Goal: Task Accomplishment & Management: Manage account settings

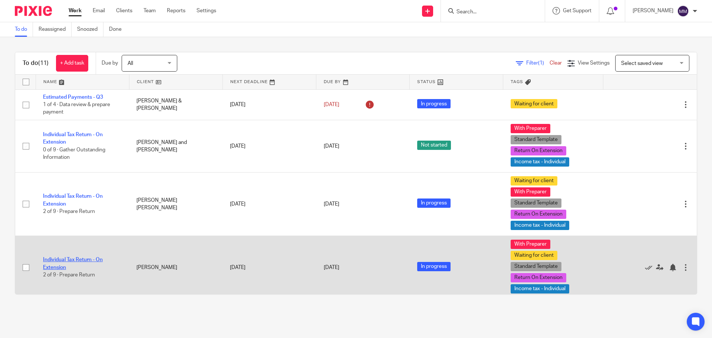
click at [81, 259] on link "Individual Tax Return - On Extension" at bounding box center [73, 263] width 60 height 13
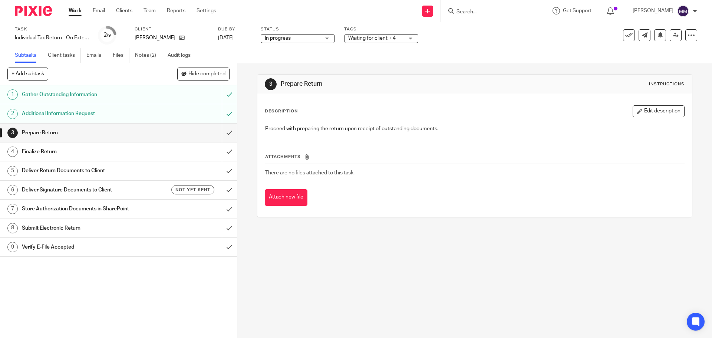
click at [319, 39] on span "In progress" at bounding box center [293, 39] width 56 height 8
click at [359, 54] on div "Subtasks Client tasks Emails Files Notes (2) Audit logs" at bounding box center [356, 55] width 712 height 15
click at [379, 40] on span "Waiting for client + 4" at bounding box center [371, 38] width 47 height 5
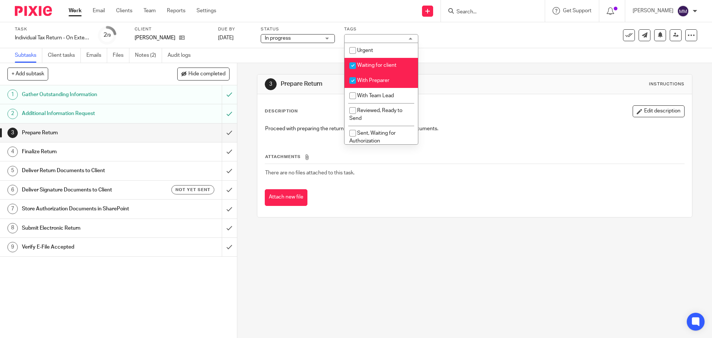
drag, startPoint x: 377, startPoint y: 63, endPoint x: 373, endPoint y: 75, distance: 13.3
click at [377, 63] on span "Waiting for client" at bounding box center [376, 65] width 39 height 5
checkbox input "false"
click at [372, 79] on span "With Preparer" at bounding box center [373, 80] width 32 height 5
checkbox input "false"
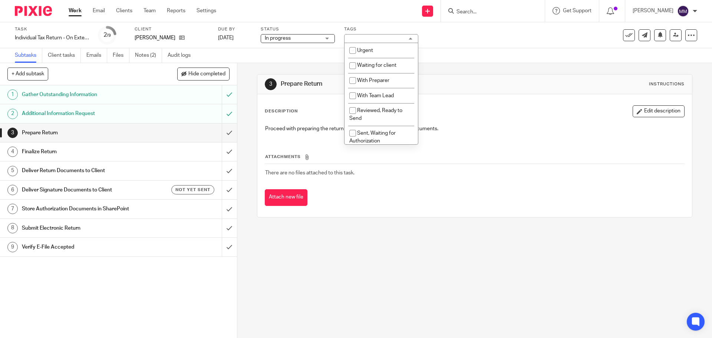
click at [367, 96] on span "With Team Lead" at bounding box center [375, 95] width 37 height 5
checkbox input "true"
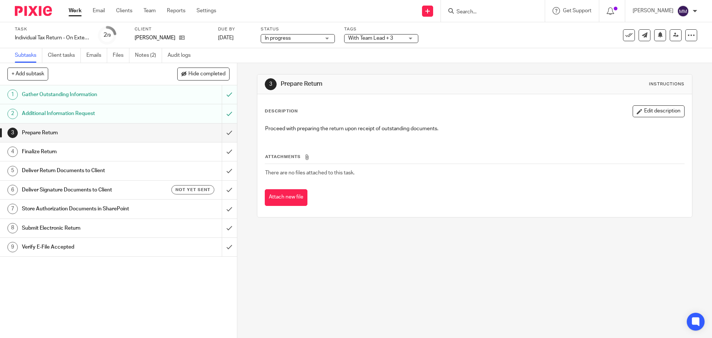
click at [481, 64] on div "3 Prepare Return Instructions Description Edit description Proceed with prepari…" at bounding box center [474, 145] width 435 height 165
click at [223, 130] on input "submit" at bounding box center [118, 133] width 237 height 19
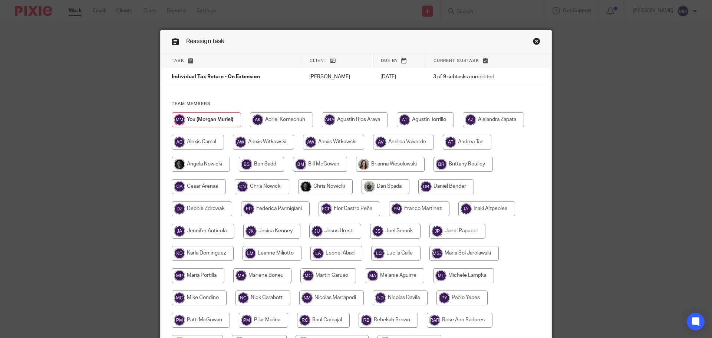
click at [311, 186] on input "radio" at bounding box center [325, 186] width 55 height 15
radio input "true"
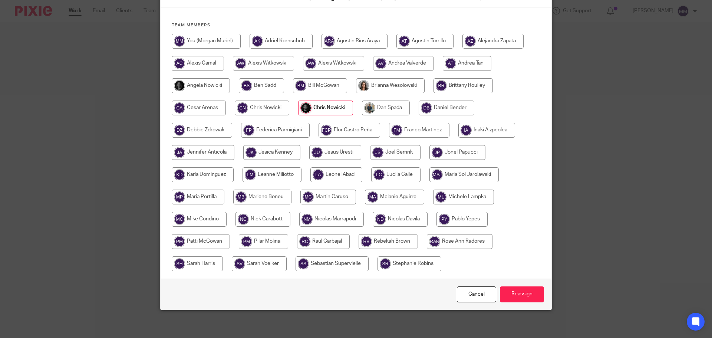
scroll to position [81, 0]
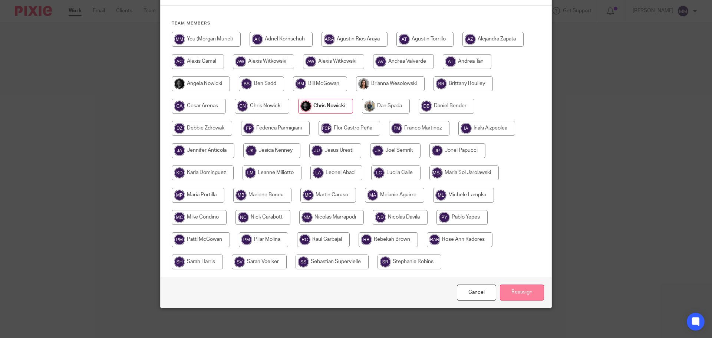
click at [508, 293] on input "Reassign" at bounding box center [522, 293] width 44 height 16
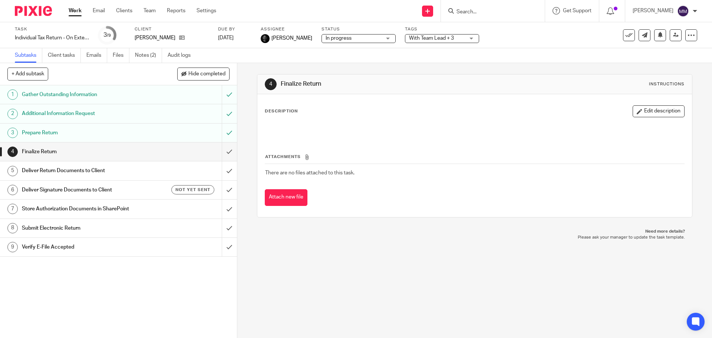
click at [70, 13] on link "Work" at bounding box center [75, 10] width 13 height 7
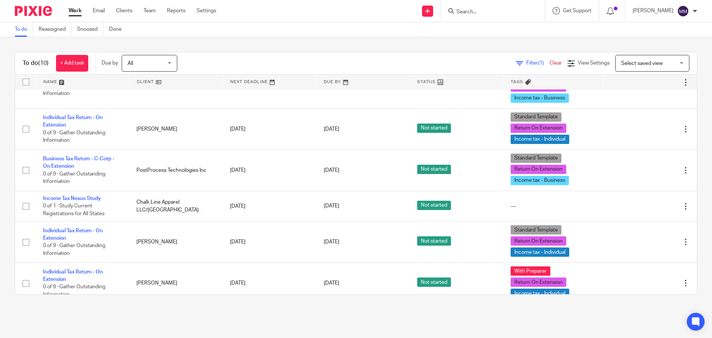
scroll to position [241, 0]
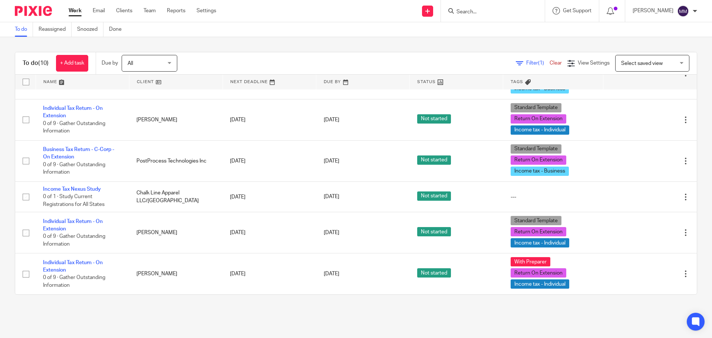
click at [469, 11] on input "Search" at bounding box center [489, 12] width 67 height 7
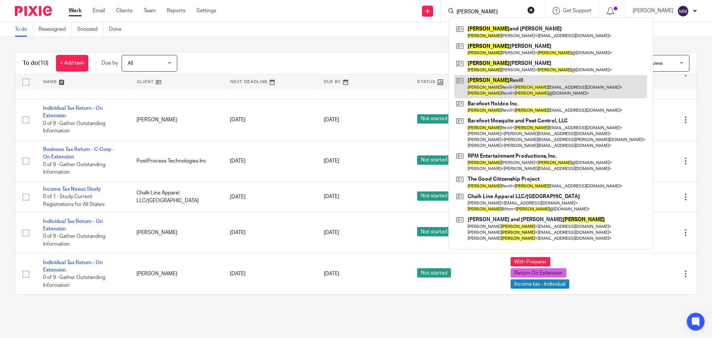
type input "jason"
click at [495, 88] on link at bounding box center [551, 86] width 193 height 23
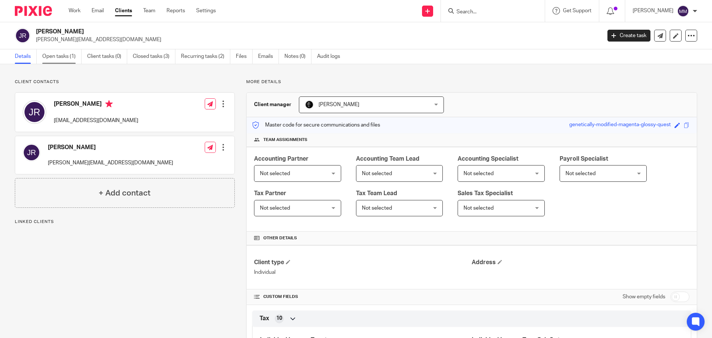
click at [66, 56] on link "Open tasks (1)" at bounding box center [61, 56] width 39 height 14
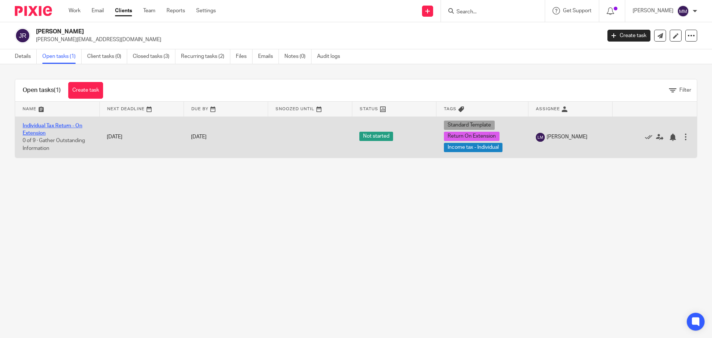
click at [57, 125] on link "Individual Tax Return - On Extension" at bounding box center [53, 129] width 60 height 13
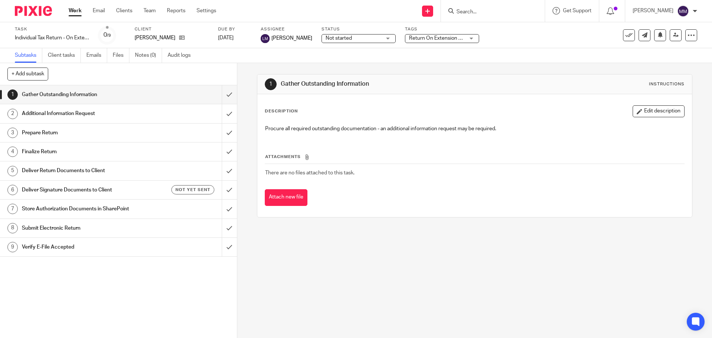
click at [458, 37] on span "Return On Extension + 2" at bounding box center [437, 38] width 56 height 5
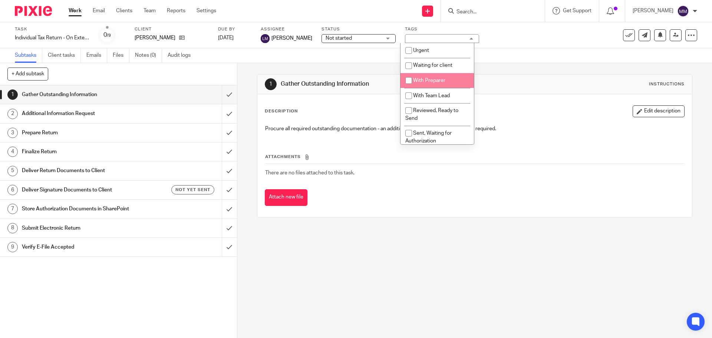
click at [452, 75] on li "With Preparer" at bounding box center [437, 80] width 73 height 15
checkbox input "true"
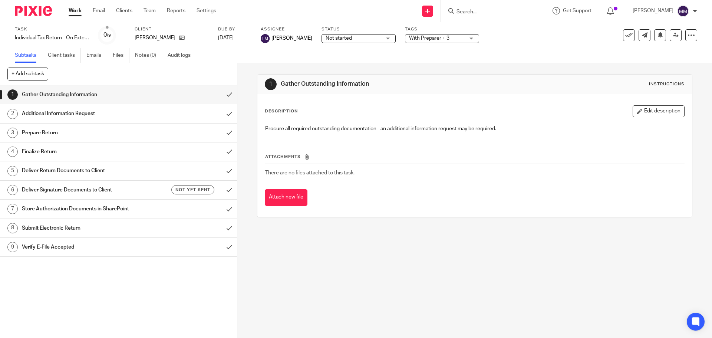
click at [545, 38] on div "Task Individual Tax Return - On Extension Save Individual Tax Return - On Exten…" at bounding box center [299, 35] width 569 height 18
click at [670, 37] on link at bounding box center [676, 35] width 12 height 12
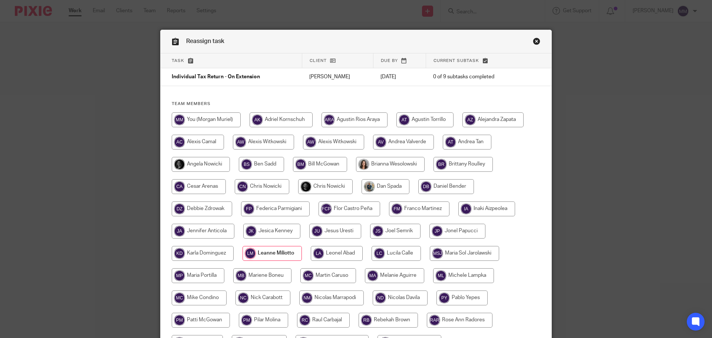
click at [331, 187] on input "radio" at bounding box center [325, 186] width 55 height 15
radio input "true"
click at [209, 123] on input "radio" at bounding box center [206, 119] width 69 height 15
radio input "true"
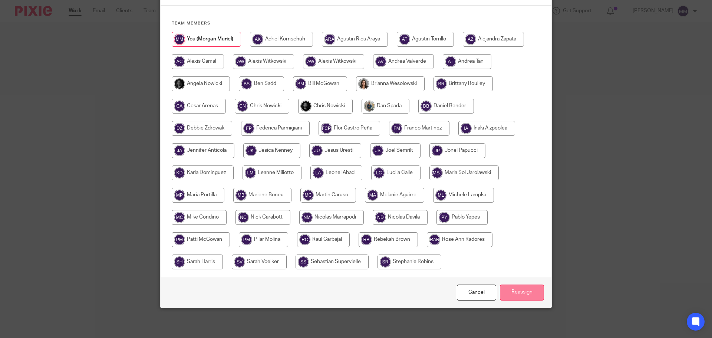
click at [518, 292] on input "Reassign" at bounding box center [522, 293] width 44 height 16
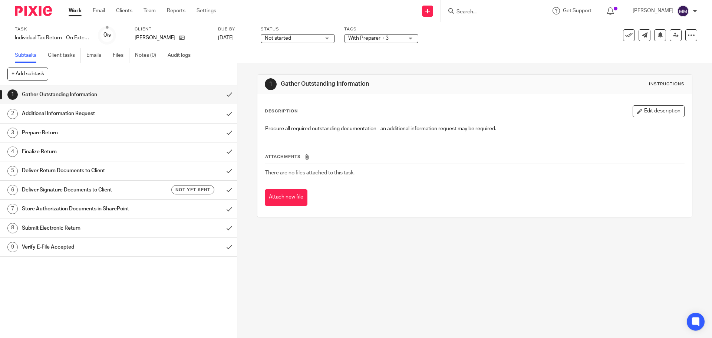
click at [73, 12] on link "Work" at bounding box center [75, 10] width 13 height 7
